Goal: Check status: Check status

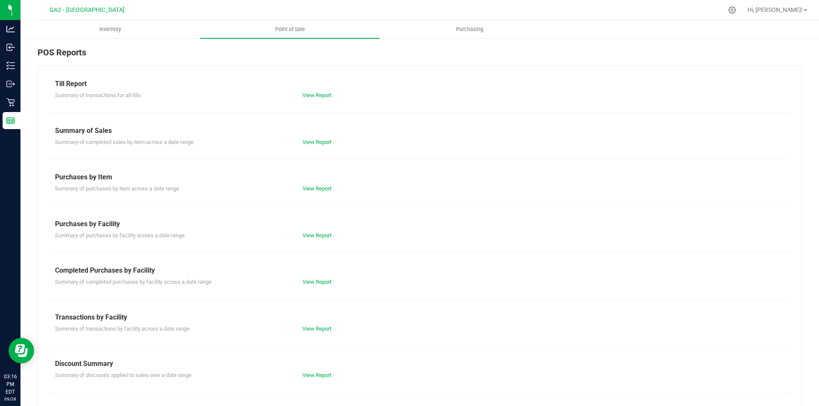
click at [326, 99] on div "View Report" at bounding box center [419, 95] width 247 height 9
click at [325, 99] on div "View Report" at bounding box center [419, 95] width 247 height 9
click at [321, 97] on link "View Report" at bounding box center [316, 95] width 29 height 6
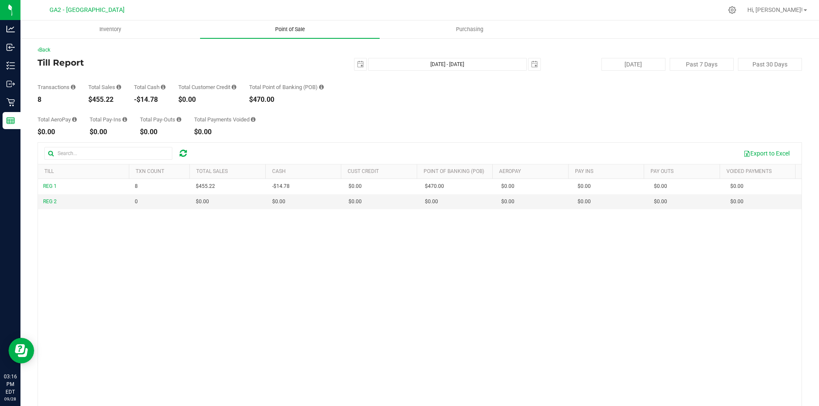
click at [288, 24] on uib-tab-heading "Point of Sale" at bounding box center [290, 29] width 180 height 18
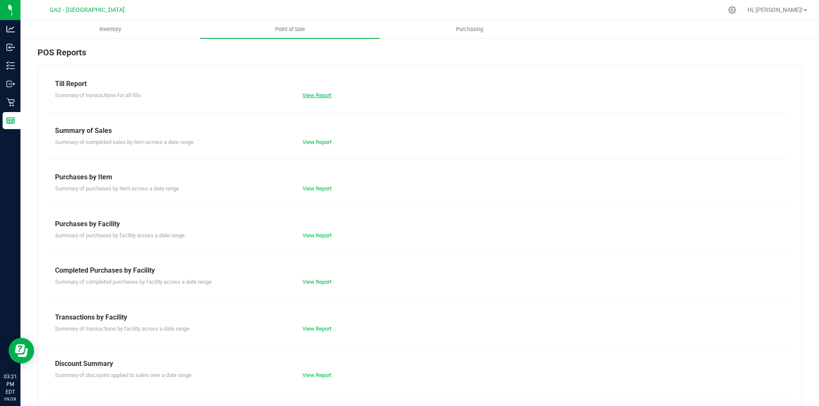
click at [320, 98] on link "View Report" at bounding box center [316, 95] width 29 height 6
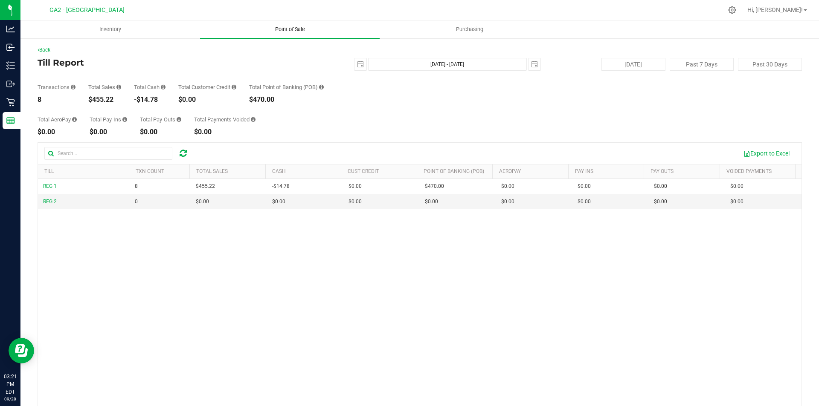
click at [293, 31] on span "Point of Sale" at bounding box center [290, 30] width 53 height 8
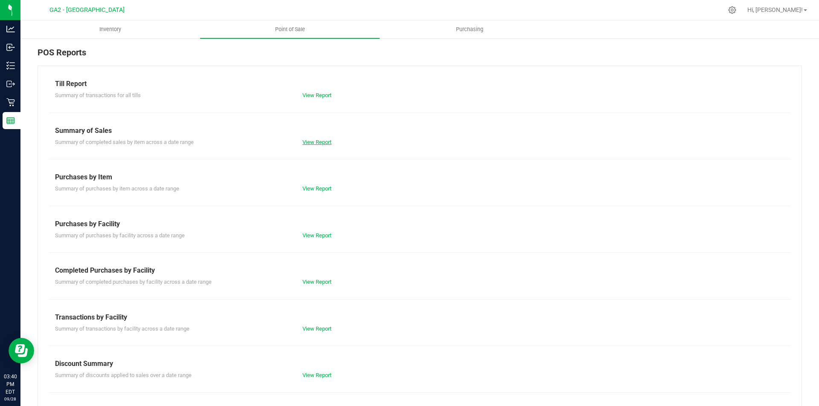
click at [306, 140] on link "View Report" at bounding box center [316, 142] width 29 height 6
